Goal: Task Accomplishment & Management: Use online tool/utility

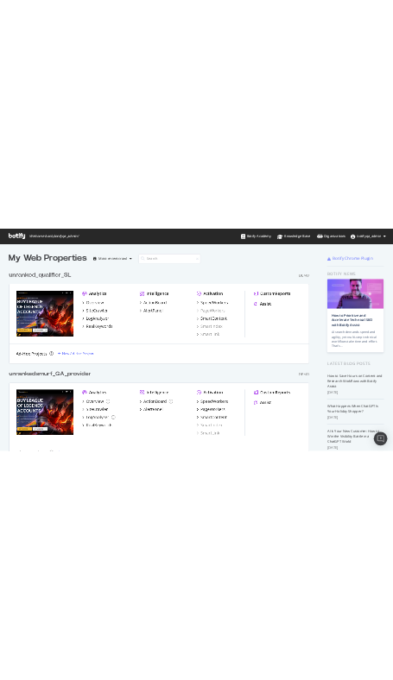
scroll to position [680, 1200]
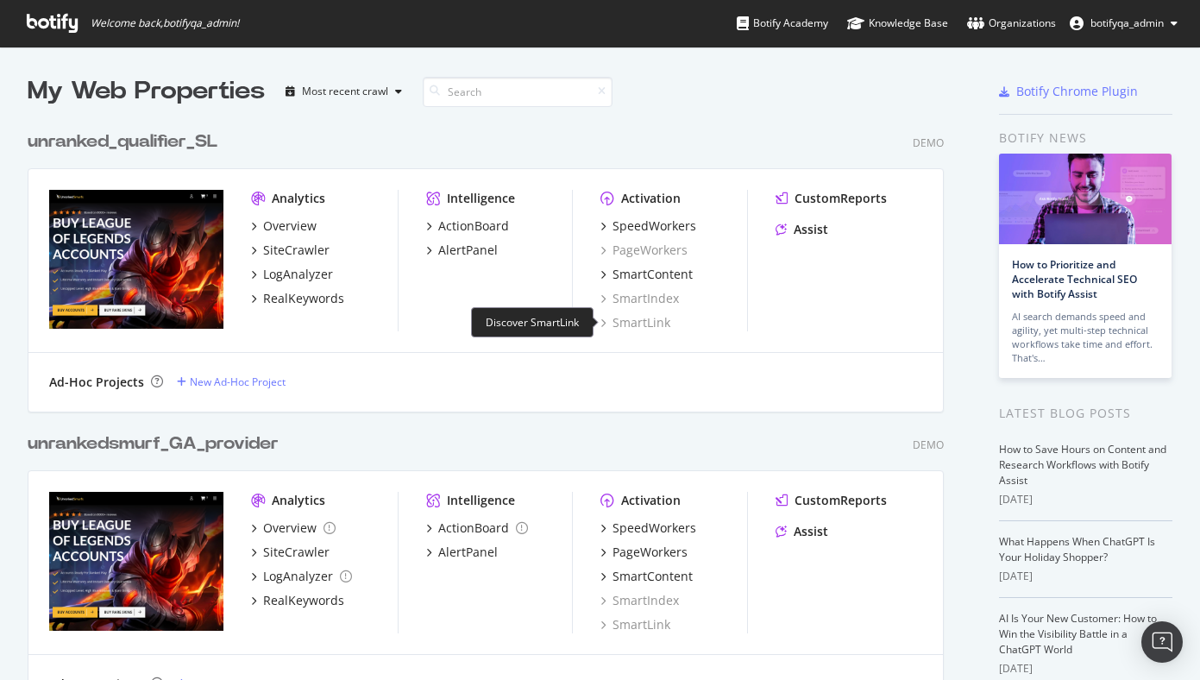
click at [654, 325] on div "SmartLink" at bounding box center [635, 322] width 70 height 17
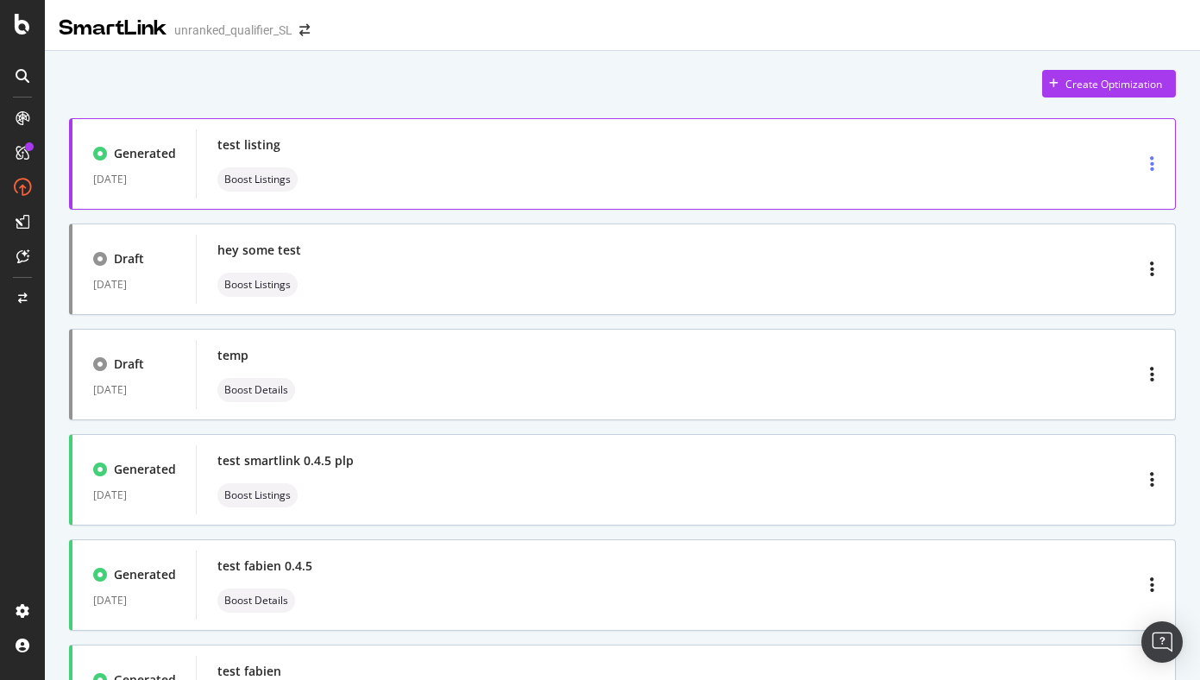
click at [1150, 173] on div "button" at bounding box center [1152, 163] width 18 height 31
click at [669, 184] on div "test listing Boost Listings" at bounding box center [685, 163] width 937 height 55
